Goal: Task Accomplishment & Management: Manage account settings

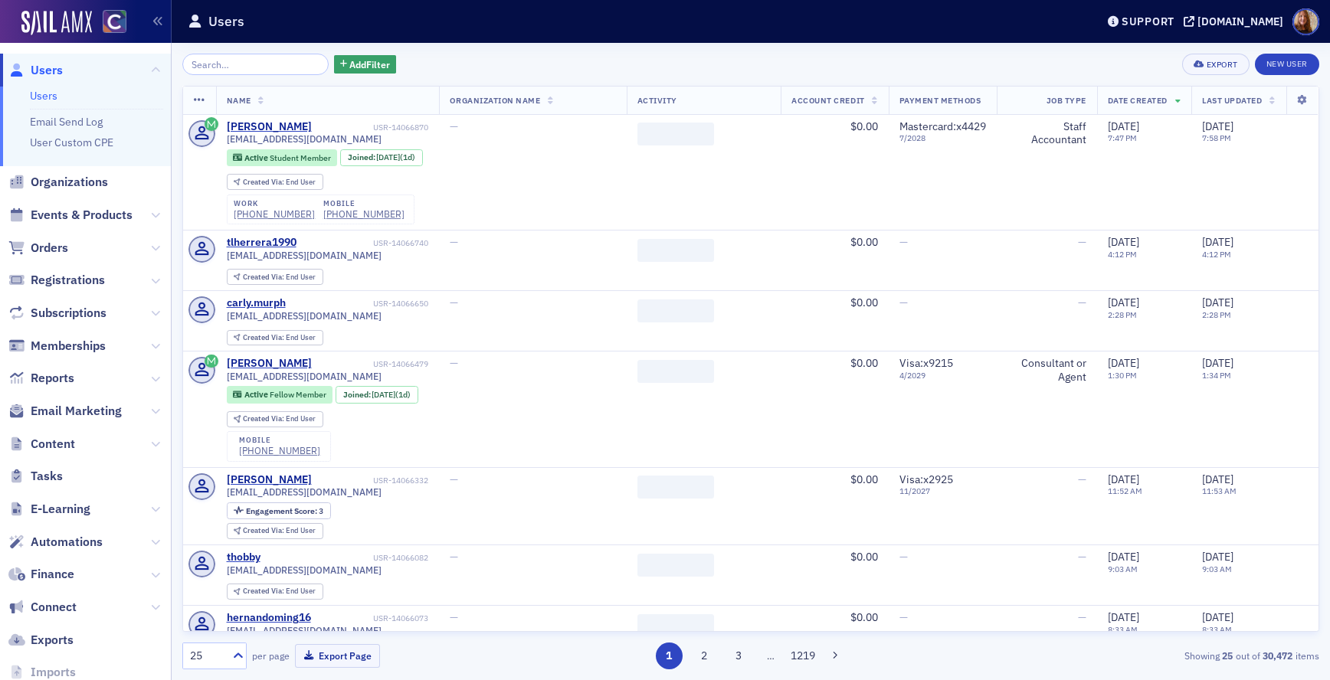
click at [234, 67] on input "search" at bounding box center [255, 64] width 146 height 21
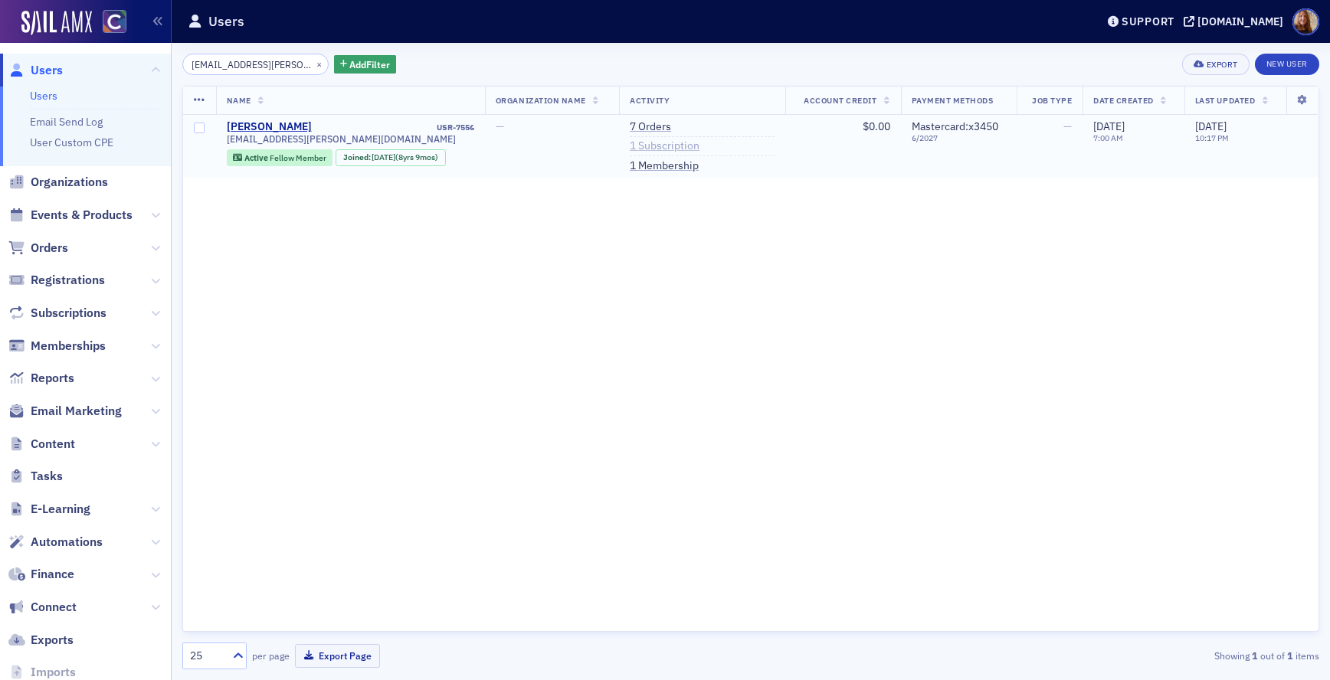
type input "[EMAIL_ADDRESS][PERSON_NAME][DOMAIN_NAME]"
click at [689, 139] on link "1 Subscription" at bounding box center [665, 146] width 70 height 14
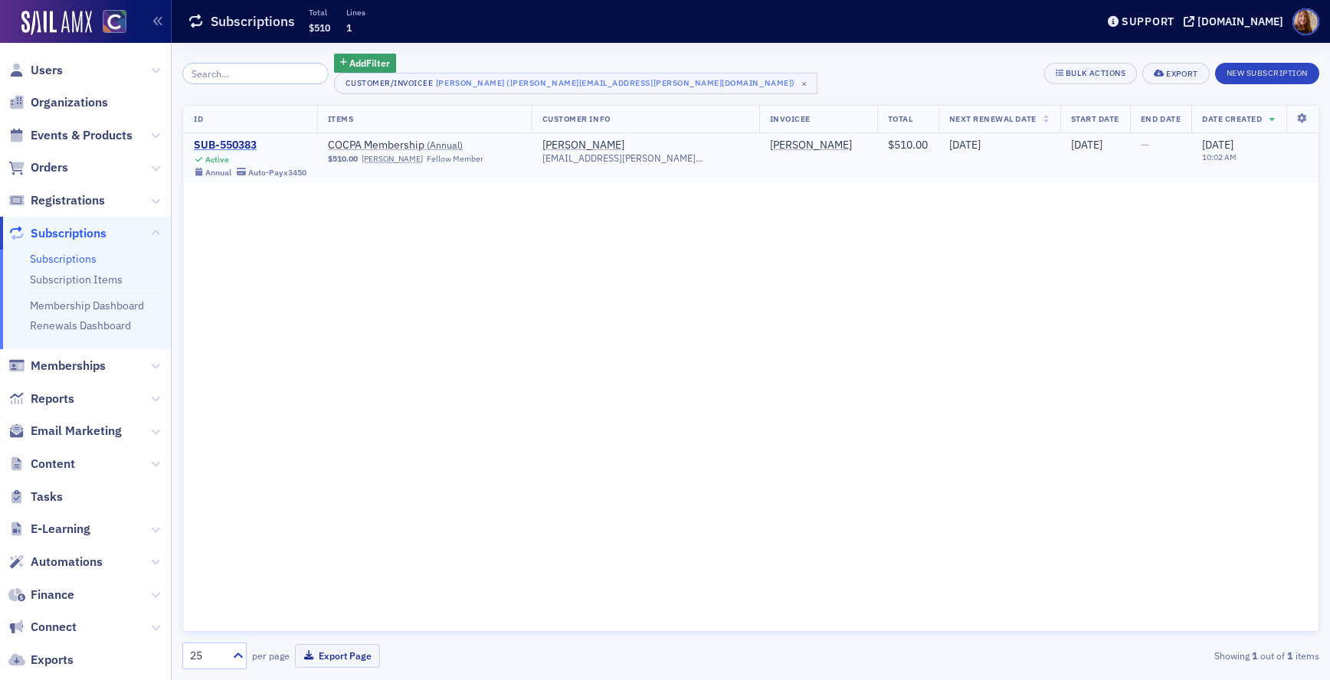
click at [252, 141] on div "SUB-550383" at bounding box center [250, 146] width 113 height 14
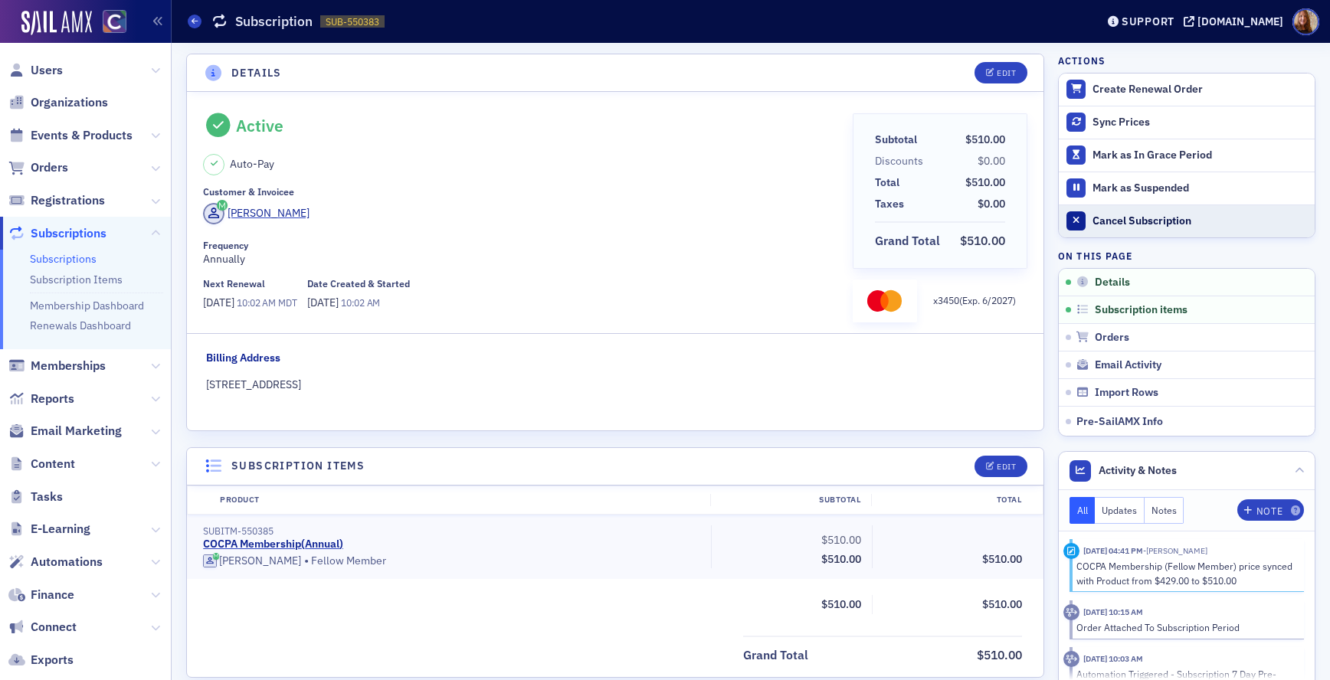
click at [1133, 215] on div "Cancel Subscription" at bounding box center [1199, 221] width 214 height 14
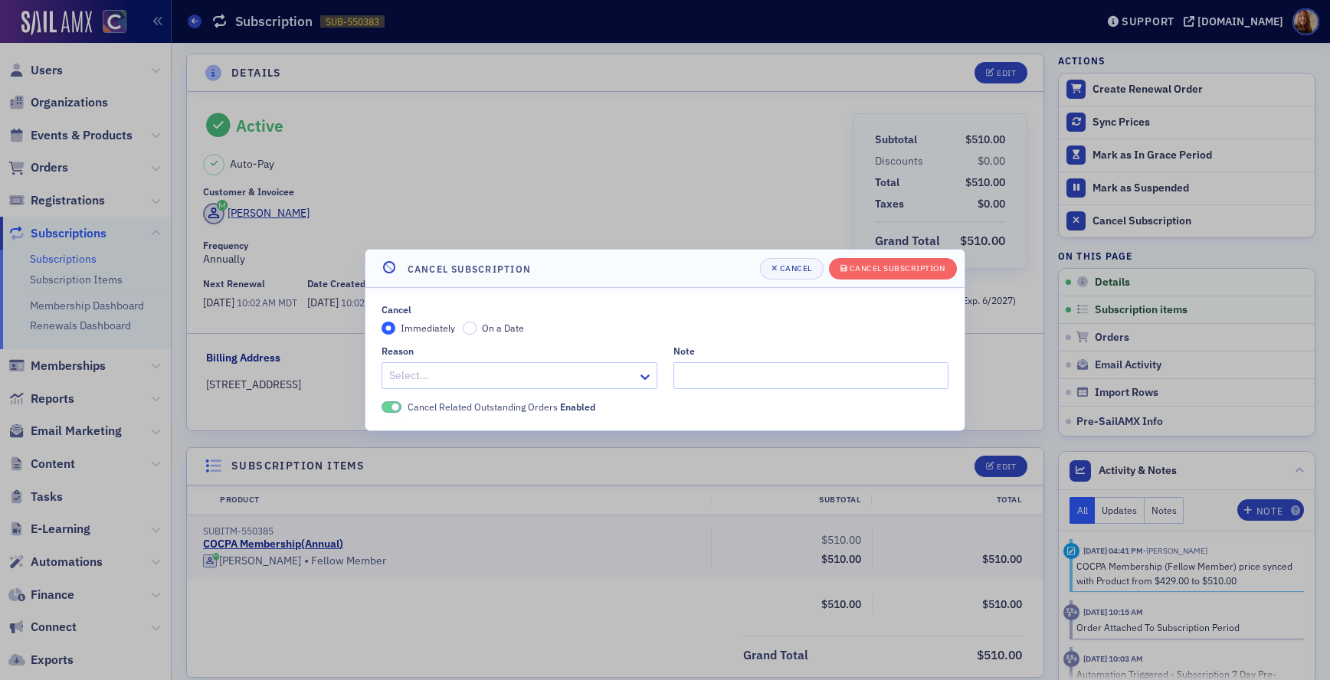
click at [482, 326] on span "On a Date" at bounding box center [503, 328] width 42 height 12
click at [476, 326] on input "On a Date" at bounding box center [470, 329] width 14 height 14
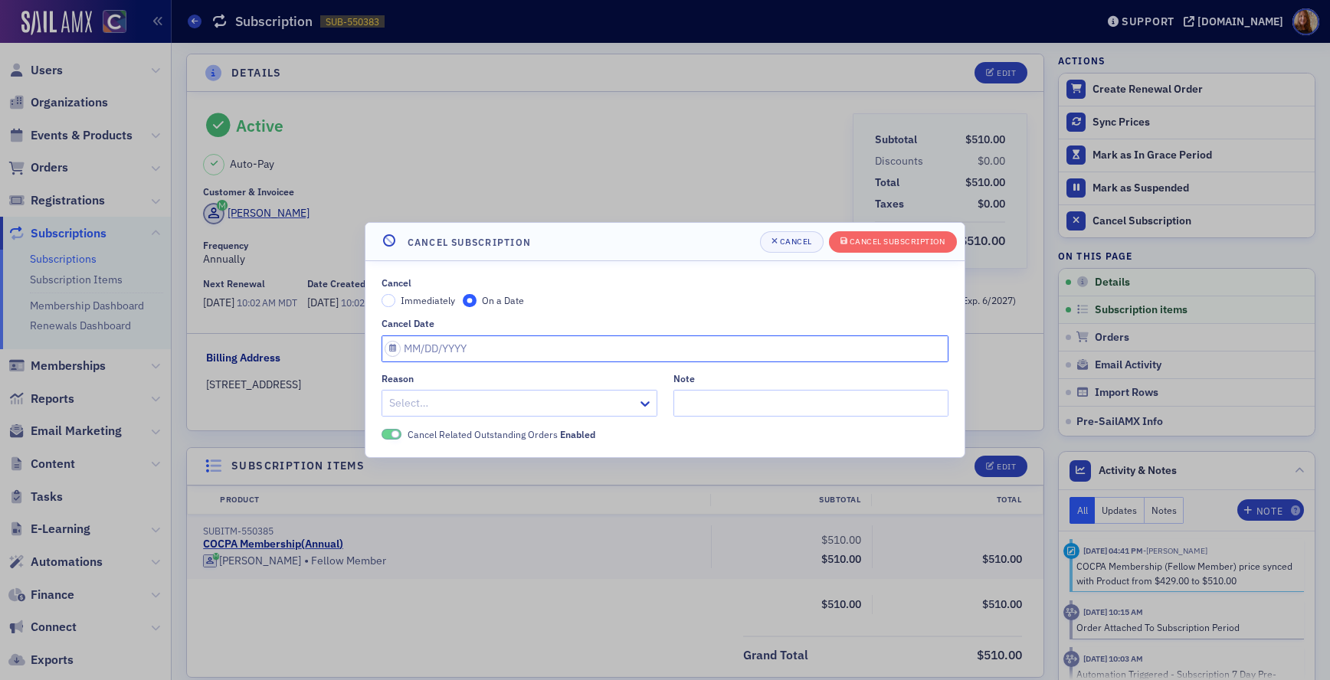
click at [469, 351] on input "Cancel Date" at bounding box center [664, 349] width 567 height 27
select select "9"
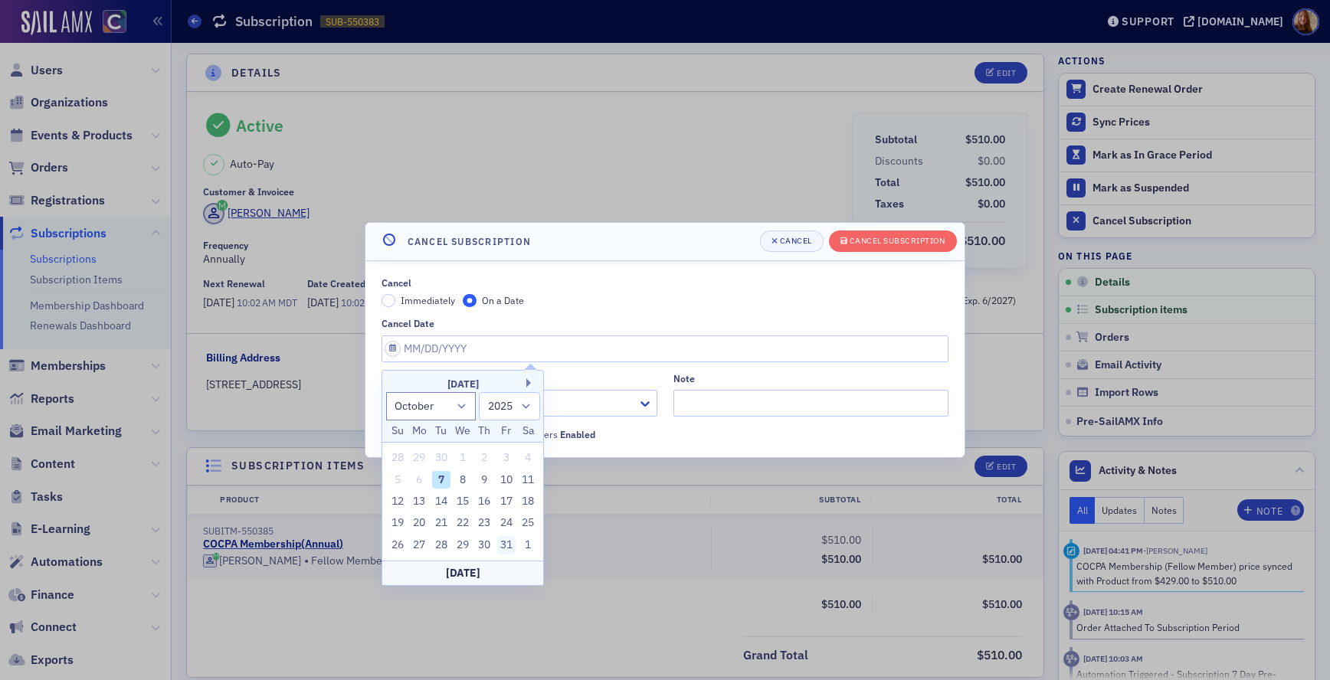
click at [502, 542] on div "31" at bounding box center [506, 545] width 18 height 18
type input "[DATE]"
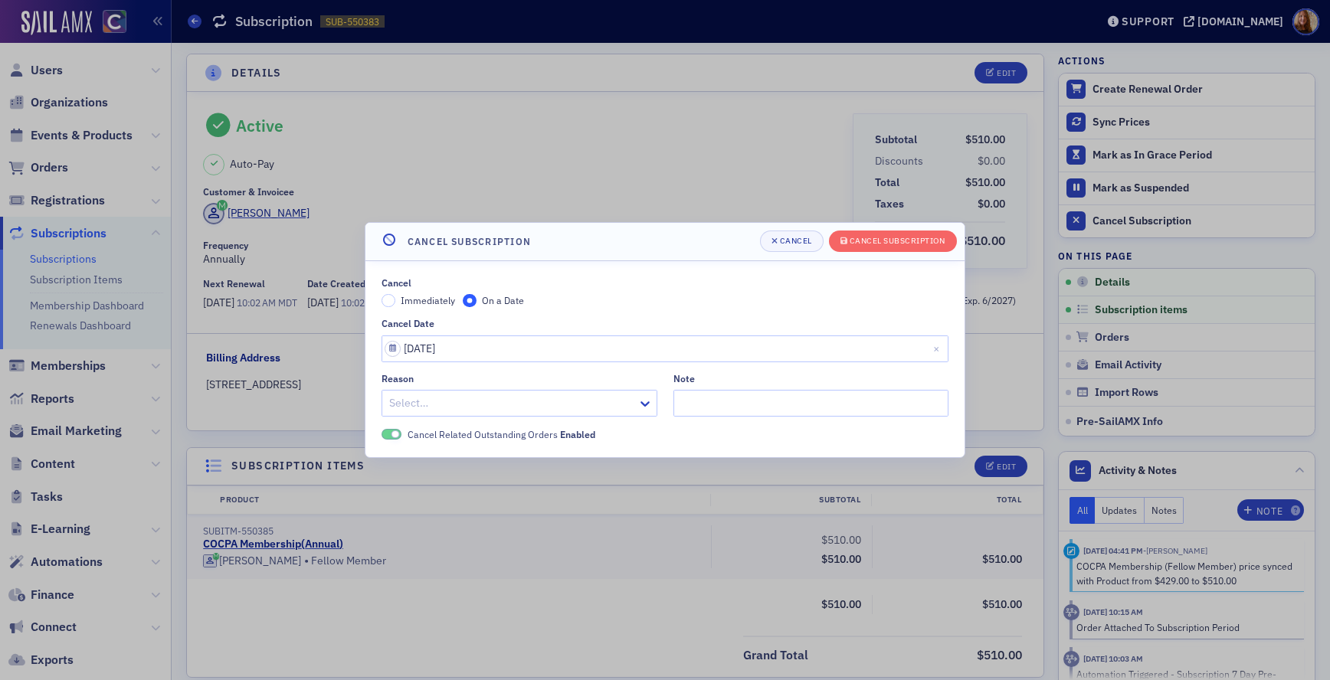
click at [449, 403] on div at bounding box center [512, 403] width 248 height 19
type input "no"
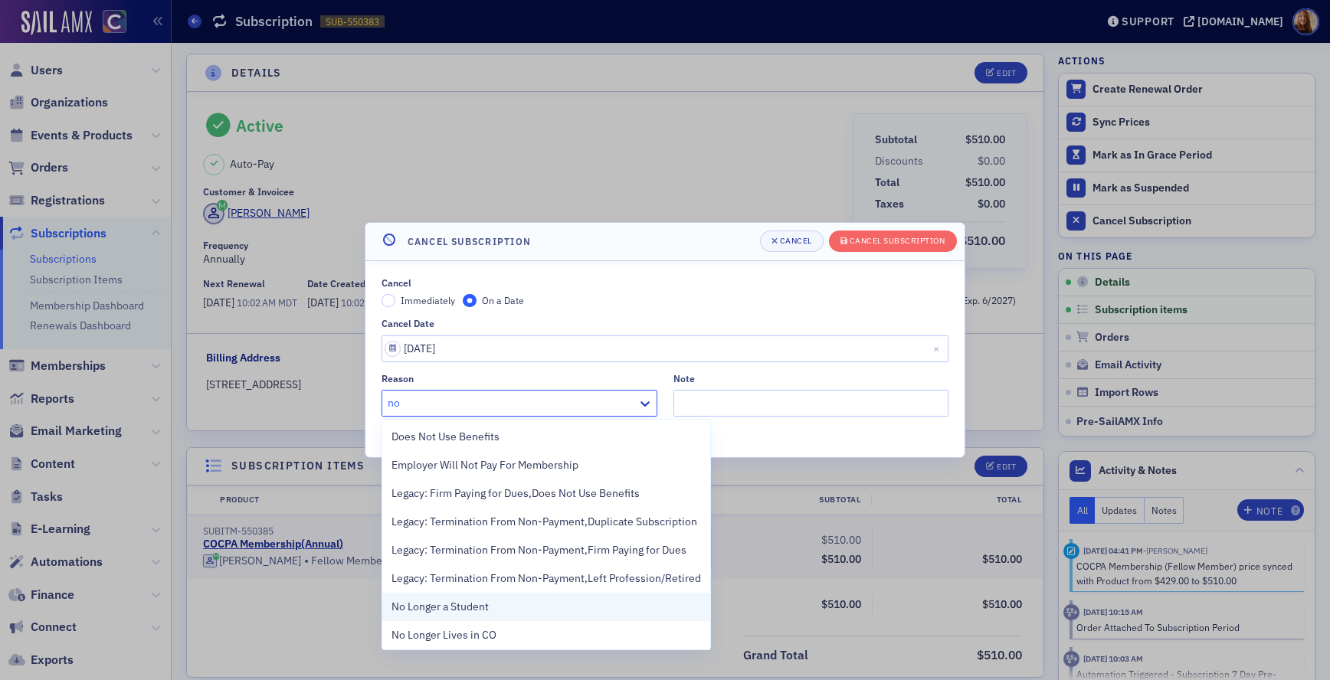
scroll to position [3, 0]
click at [456, 626] on span "No Longer Lives in CO" at bounding box center [443, 632] width 105 height 16
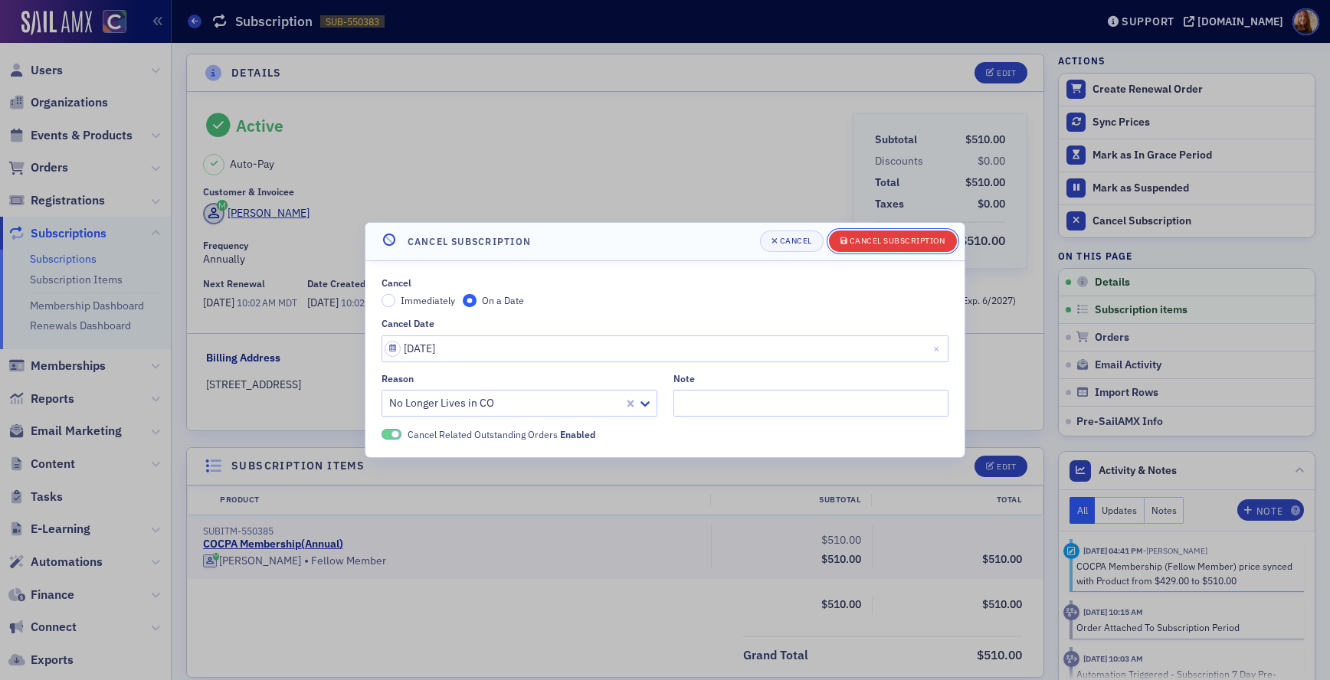
click at [890, 241] on div "Cancel Subscription" at bounding box center [898, 241] width 96 height 8
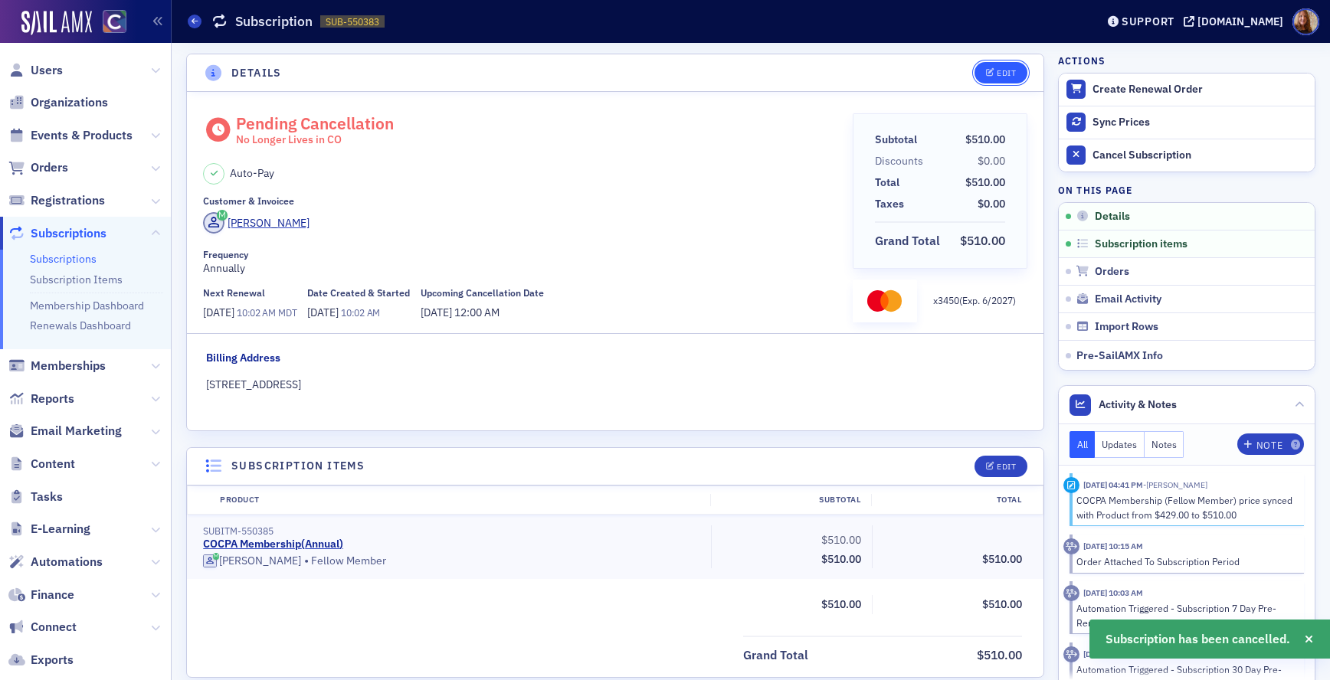
click at [997, 74] on div "Edit" at bounding box center [1006, 73] width 19 height 8
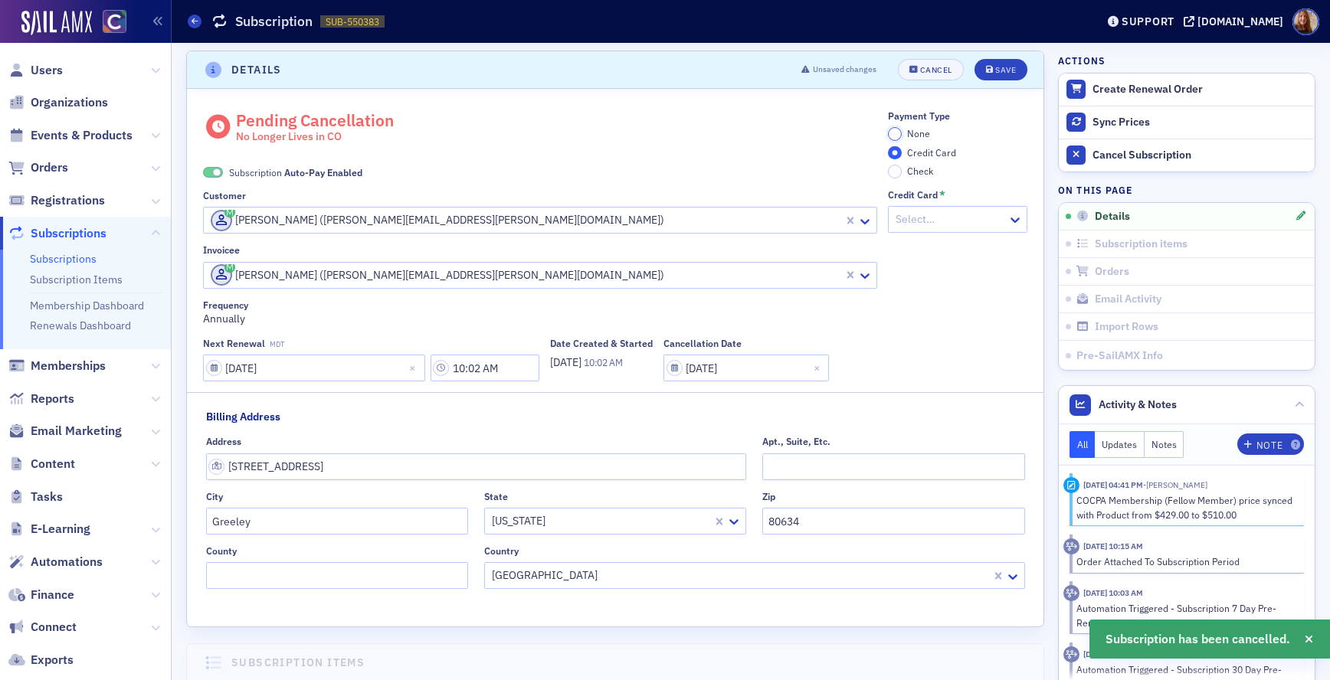
click at [889, 133] on input "None" at bounding box center [895, 134] width 14 height 14
click at [314, 168] on span "Auto-Pay Enabled" at bounding box center [323, 172] width 78 height 12
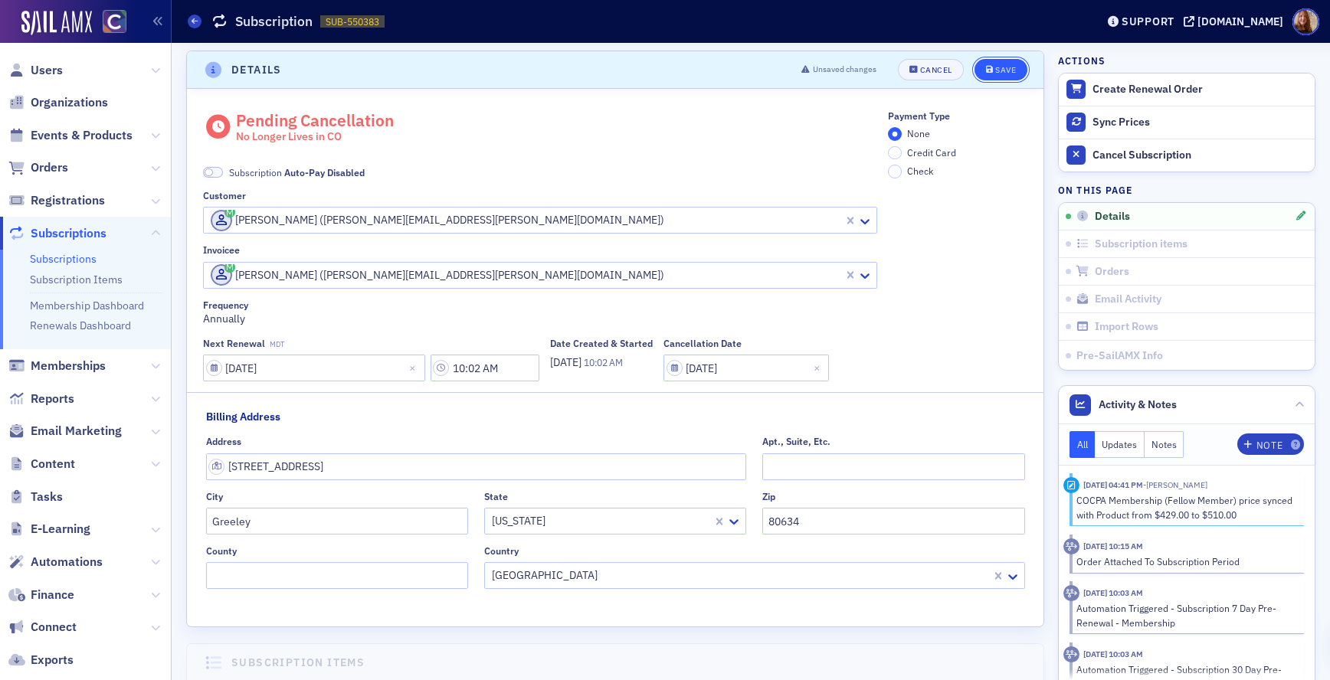
click at [1009, 71] on button "Save" at bounding box center [1000, 69] width 53 height 21
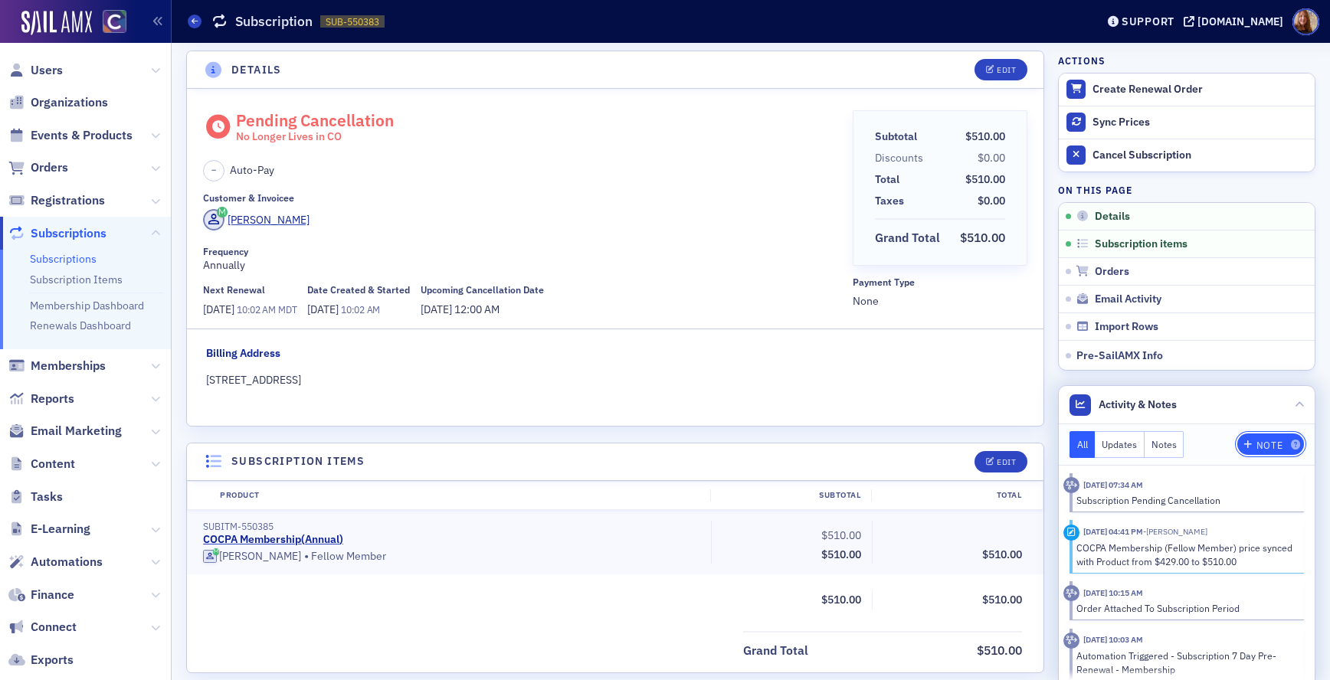
click at [1256, 442] on div "Note" at bounding box center [1269, 445] width 26 height 8
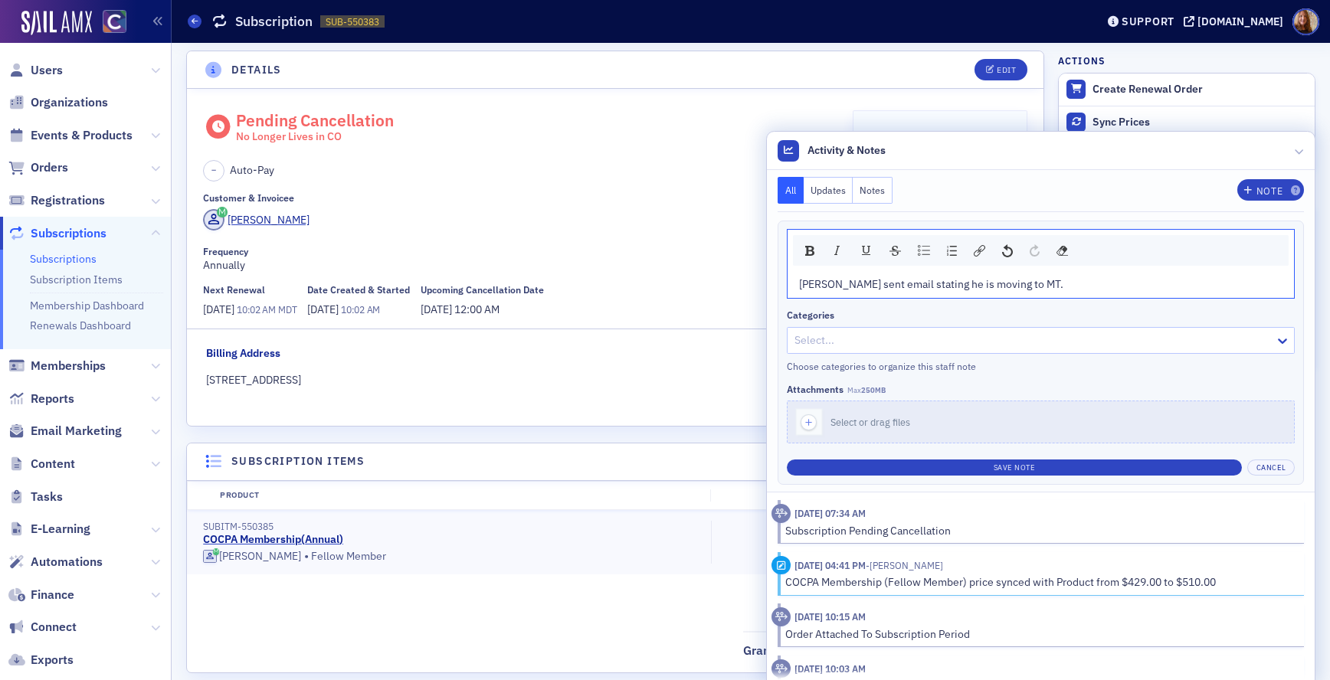
click at [862, 286] on span "[PERSON_NAME] sent email stating he is moving to MT." at bounding box center [931, 284] width 264 height 14
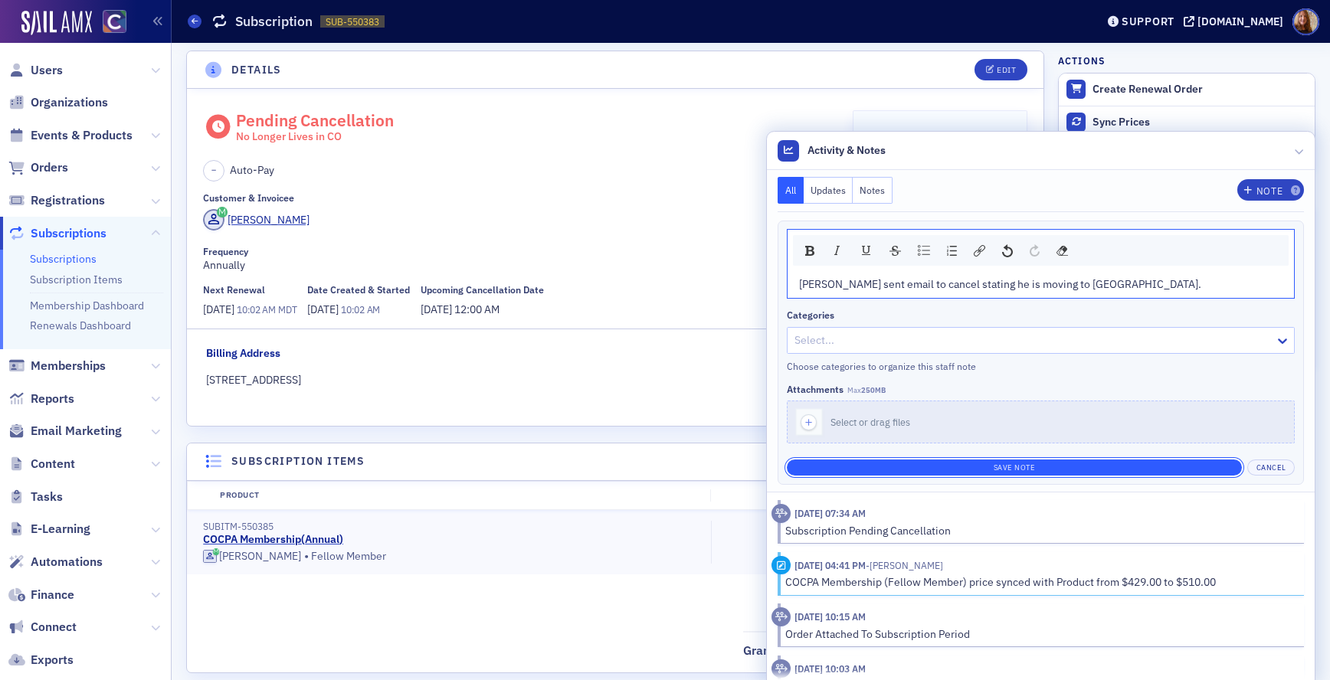
click at [1003, 468] on button "Save Note" at bounding box center [1015, 468] width 456 height 16
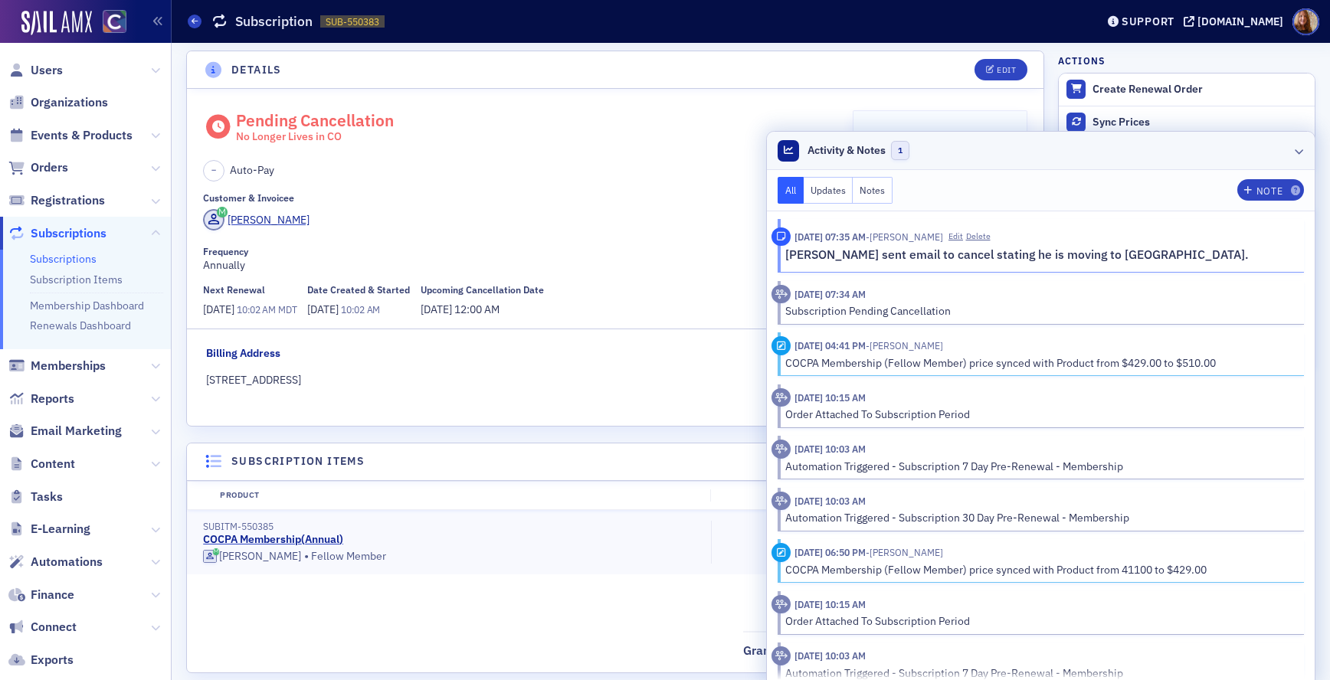
click at [1108, 154] on header "Activity & Notes 1" at bounding box center [1041, 151] width 548 height 38
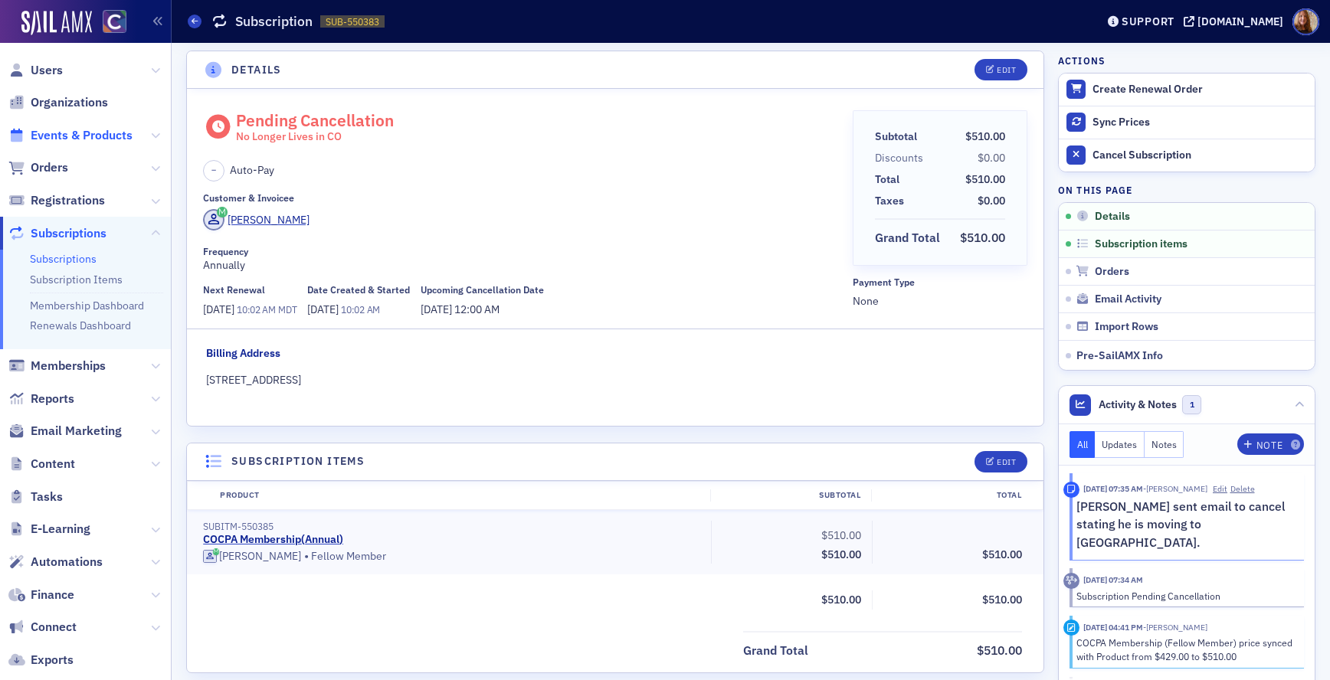
click at [82, 133] on span "Events & Products" at bounding box center [82, 135] width 102 height 17
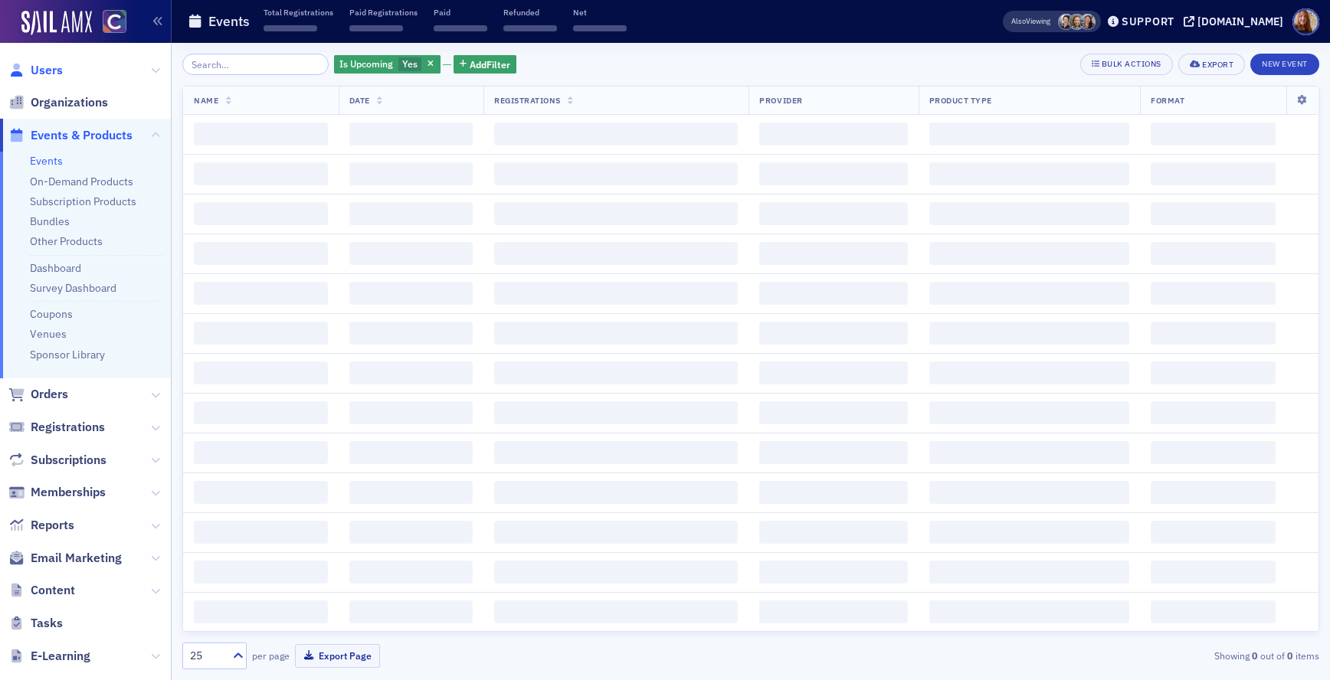
click at [51, 72] on span "Users" at bounding box center [47, 70] width 32 height 17
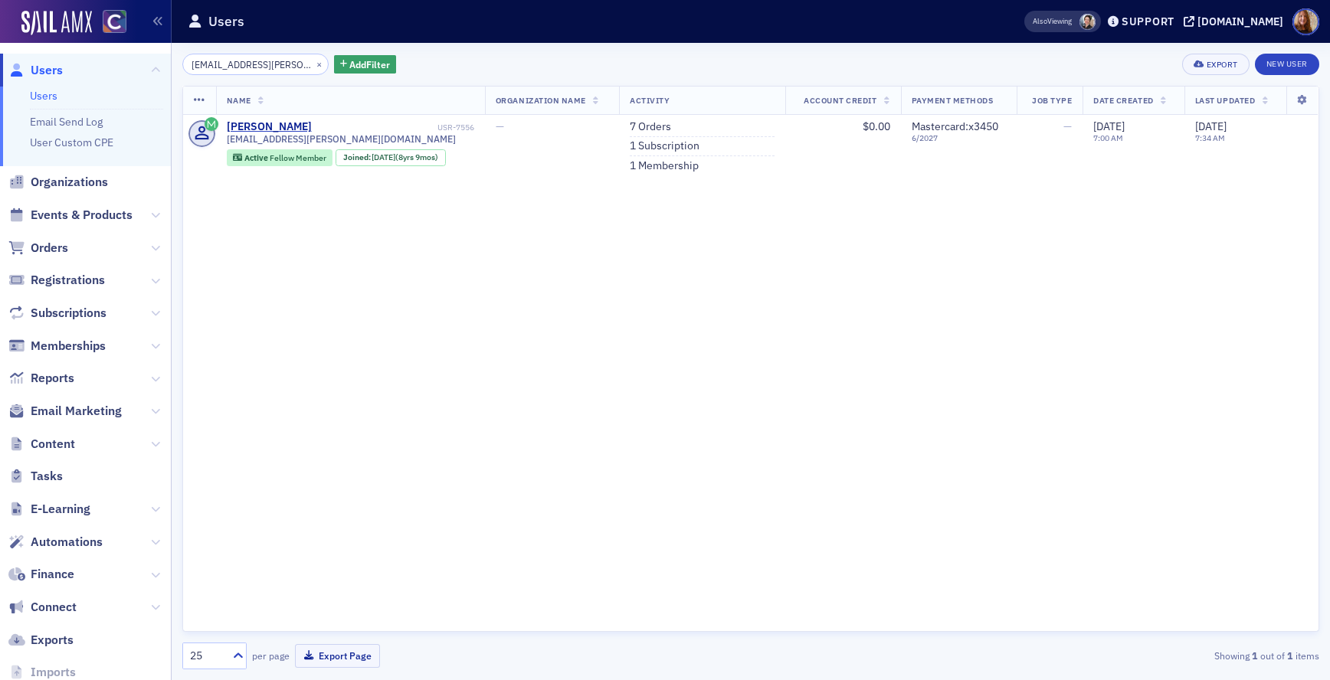
click at [222, 63] on input "[EMAIL_ADDRESS][PERSON_NAME][DOMAIN_NAME]" at bounding box center [255, 64] width 146 height 21
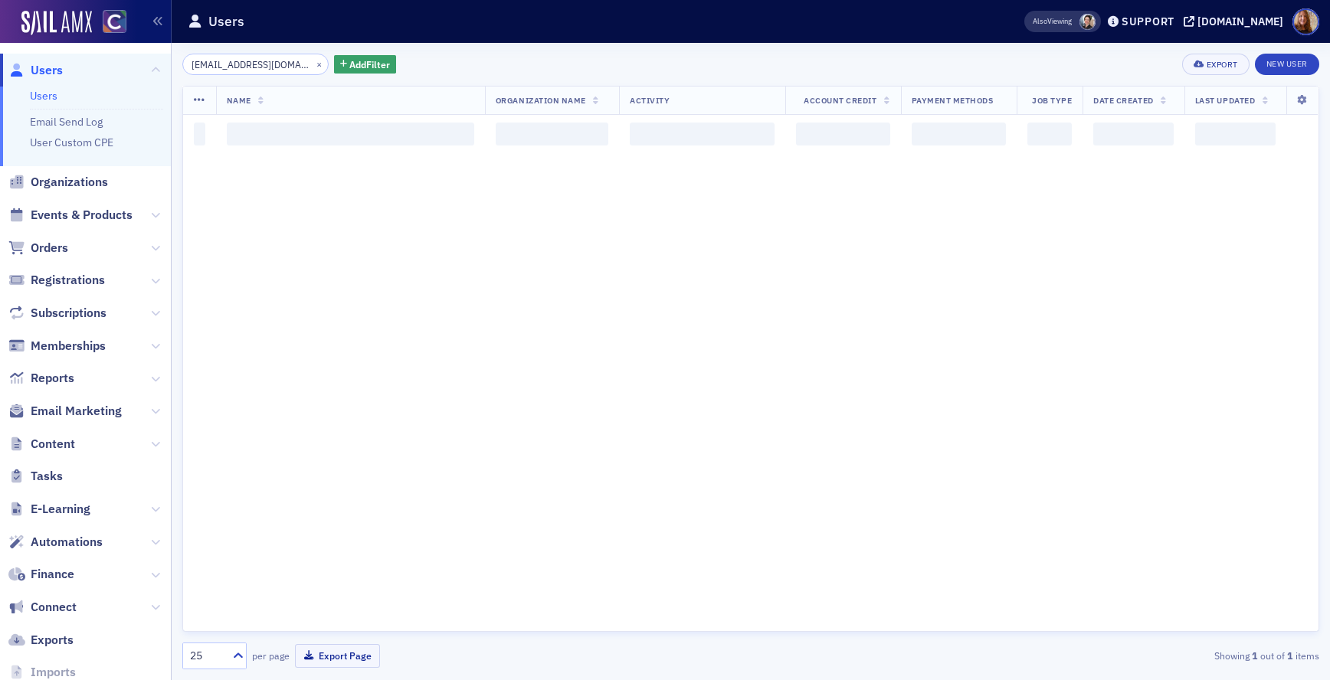
scroll to position [0, 8]
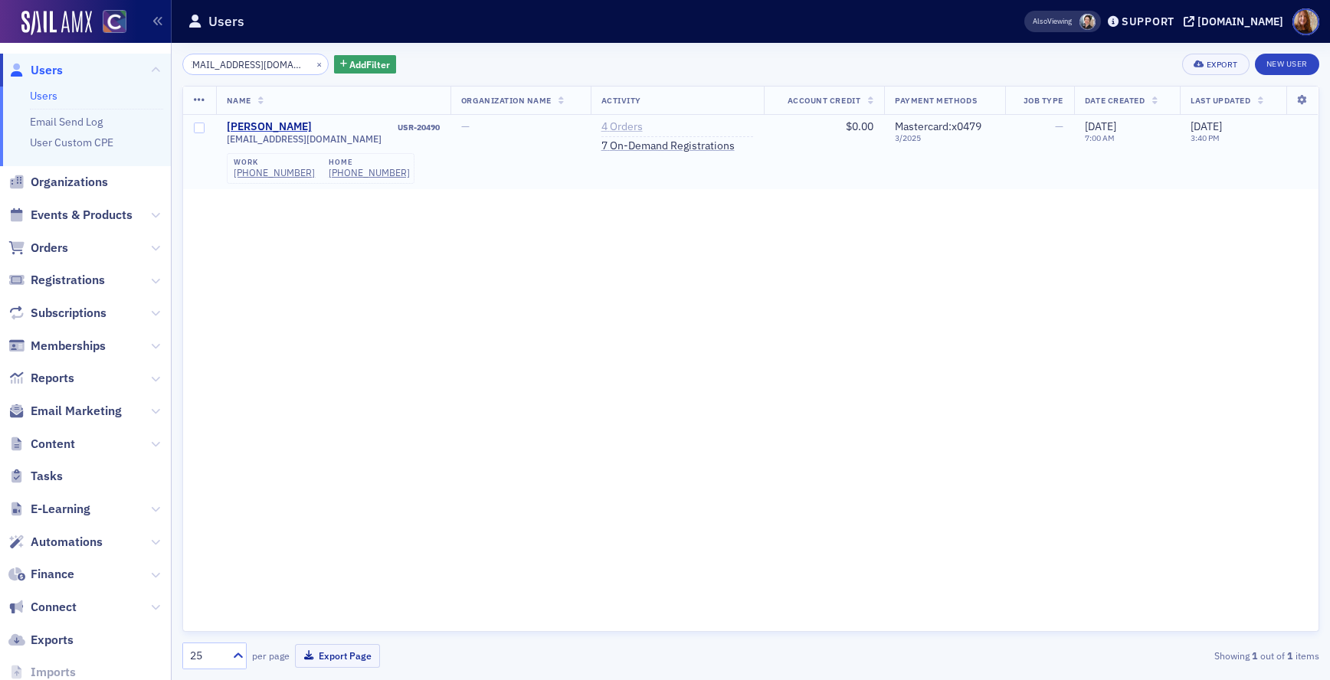
type input "[EMAIL_ADDRESS][DOMAIN_NAME]"
click at [609, 126] on link "4 Orders" at bounding box center [621, 127] width 41 height 14
